Goal: Information Seeking & Learning: Check status

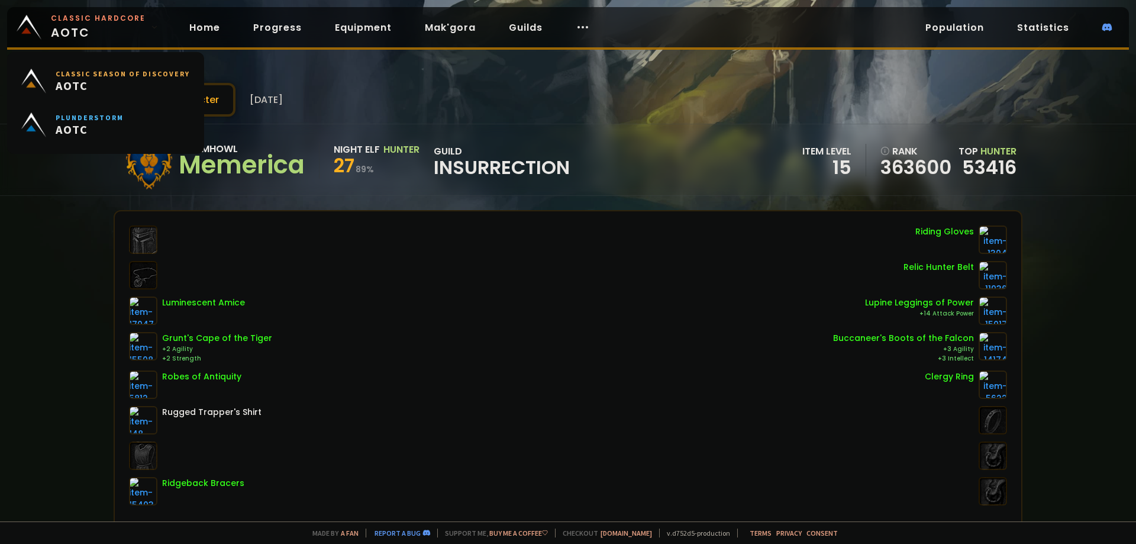
click at [102, 25] on span "Classic Hardcore AOTC" at bounding box center [98, 27] width 95 height 28
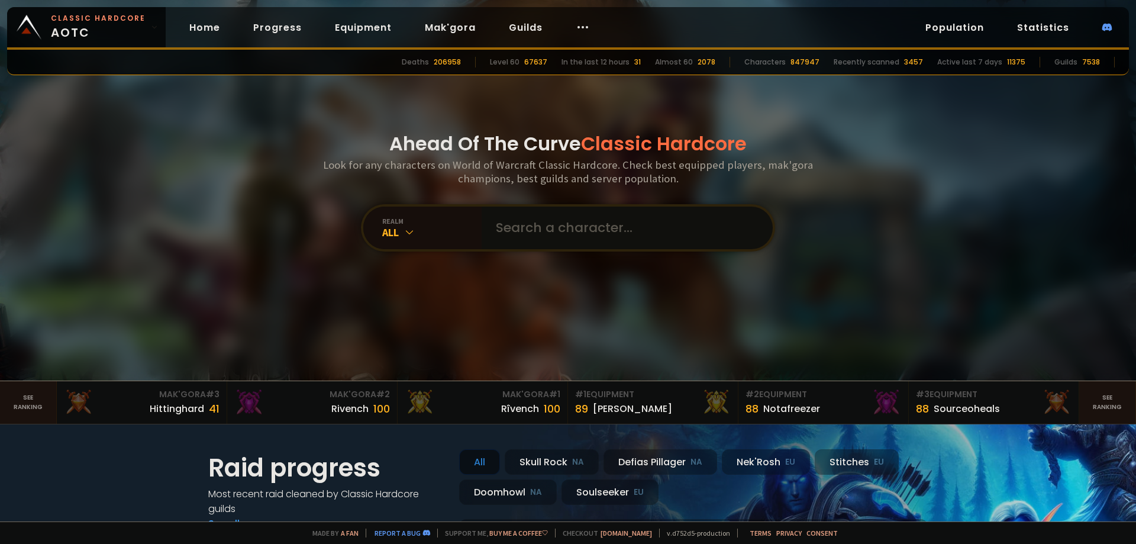
click at [603, 237] on input "text" at bounding box center [624, 227] width 270 height 43
type input "casadito"
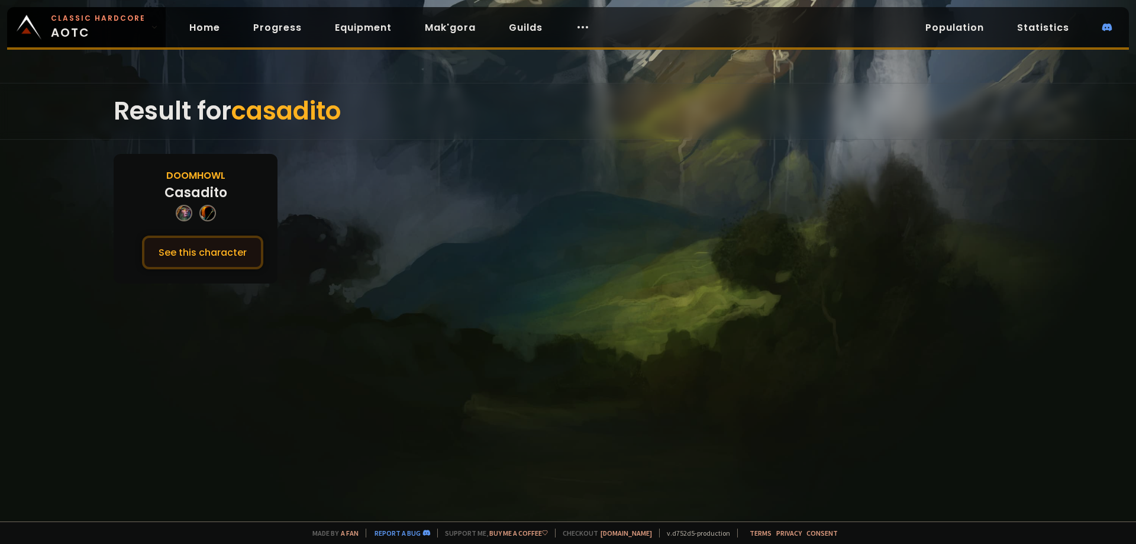
click at [199, 256] on button "See this character" at bounding box center [202, 252] width 121 height 34
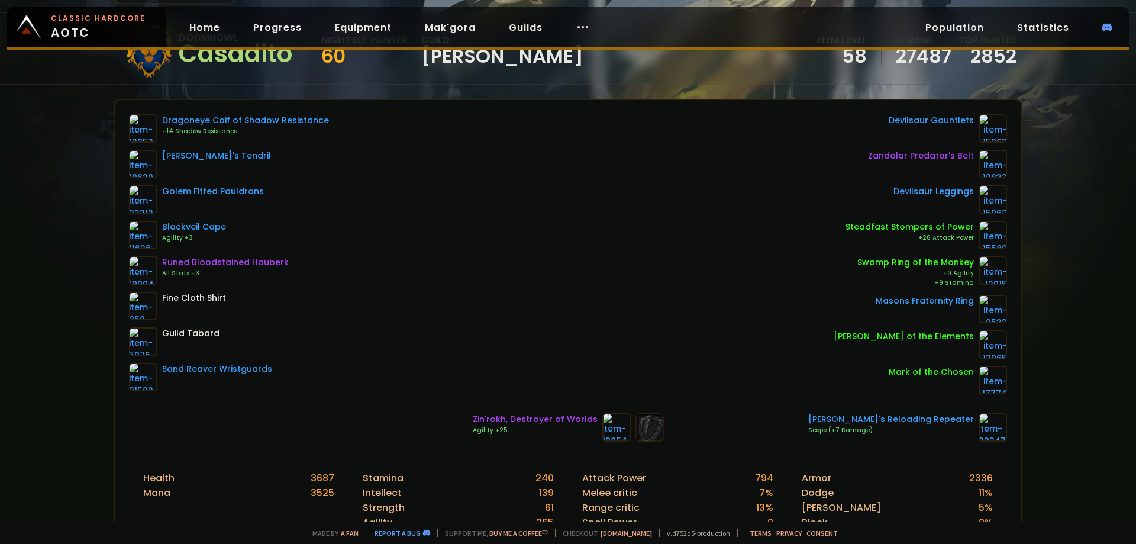
scroll to position [118, 0]
